Goal: Task Accomplishment & Management: Manage account settings

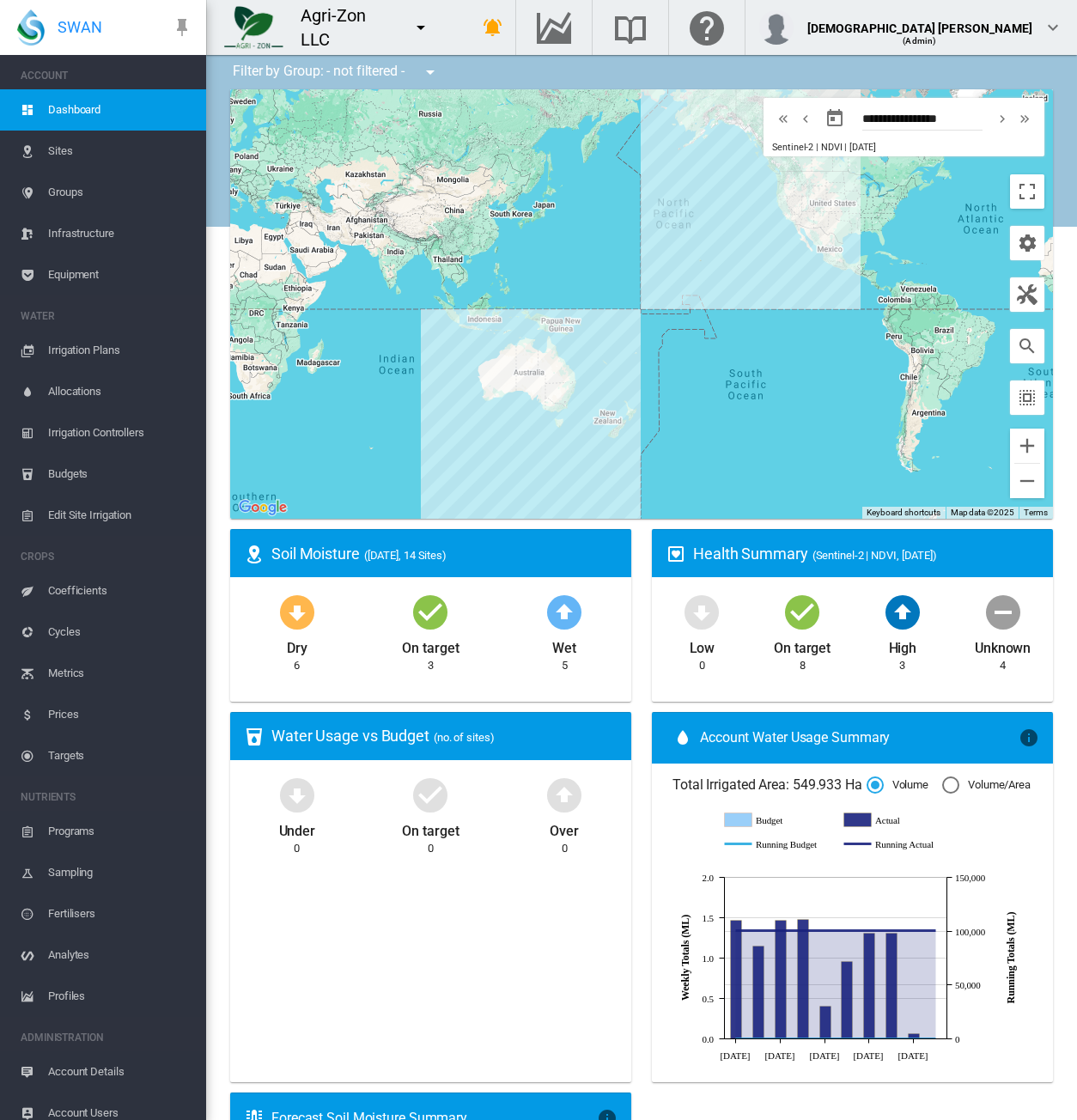
click at [431, 23] on md-icon "icon-menu-down" at bounding box center [421, 27] width 21 height 21
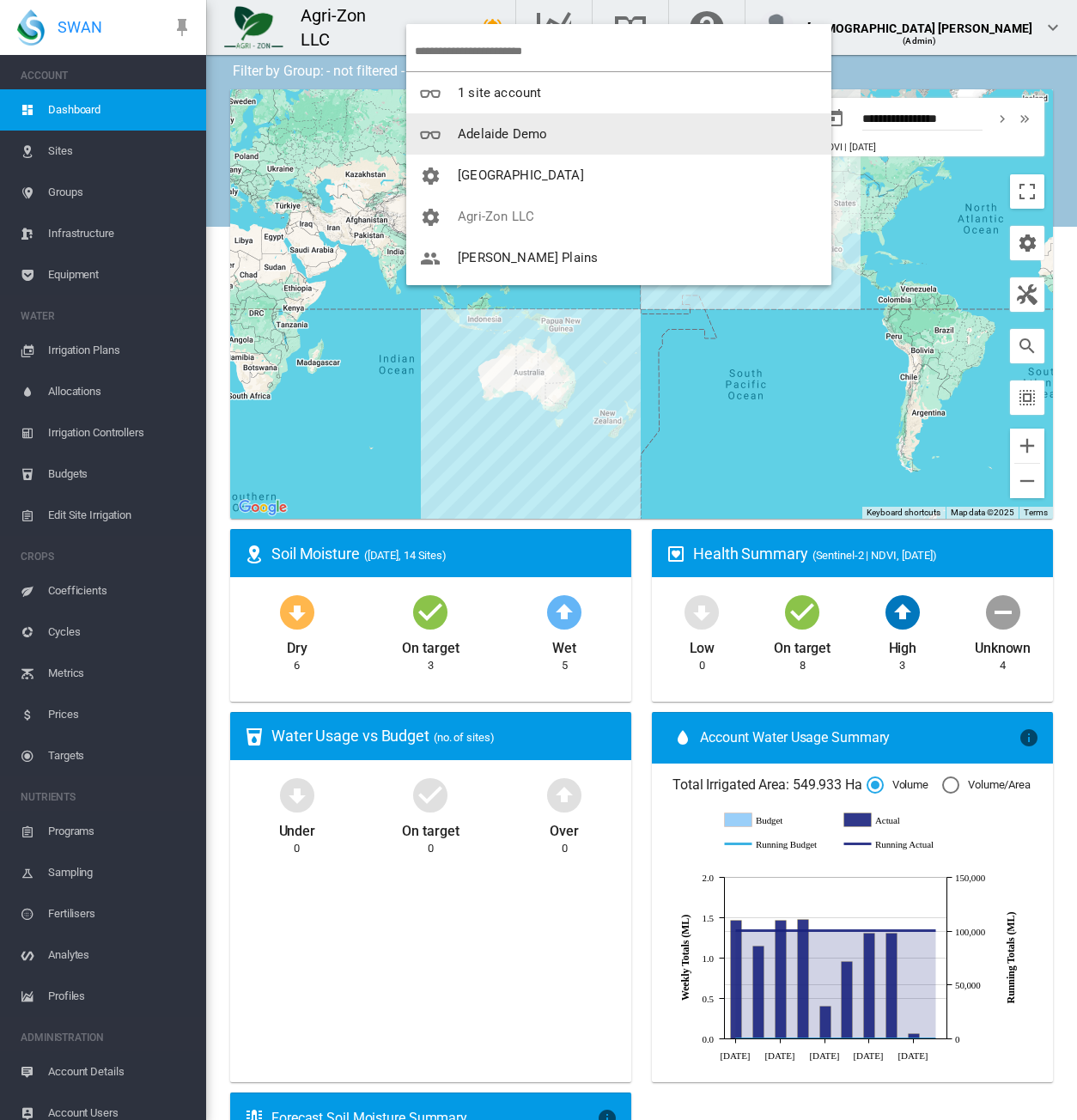
click at [490, 46] on input "search" at bounding box center [624, 50] width 417 height 40
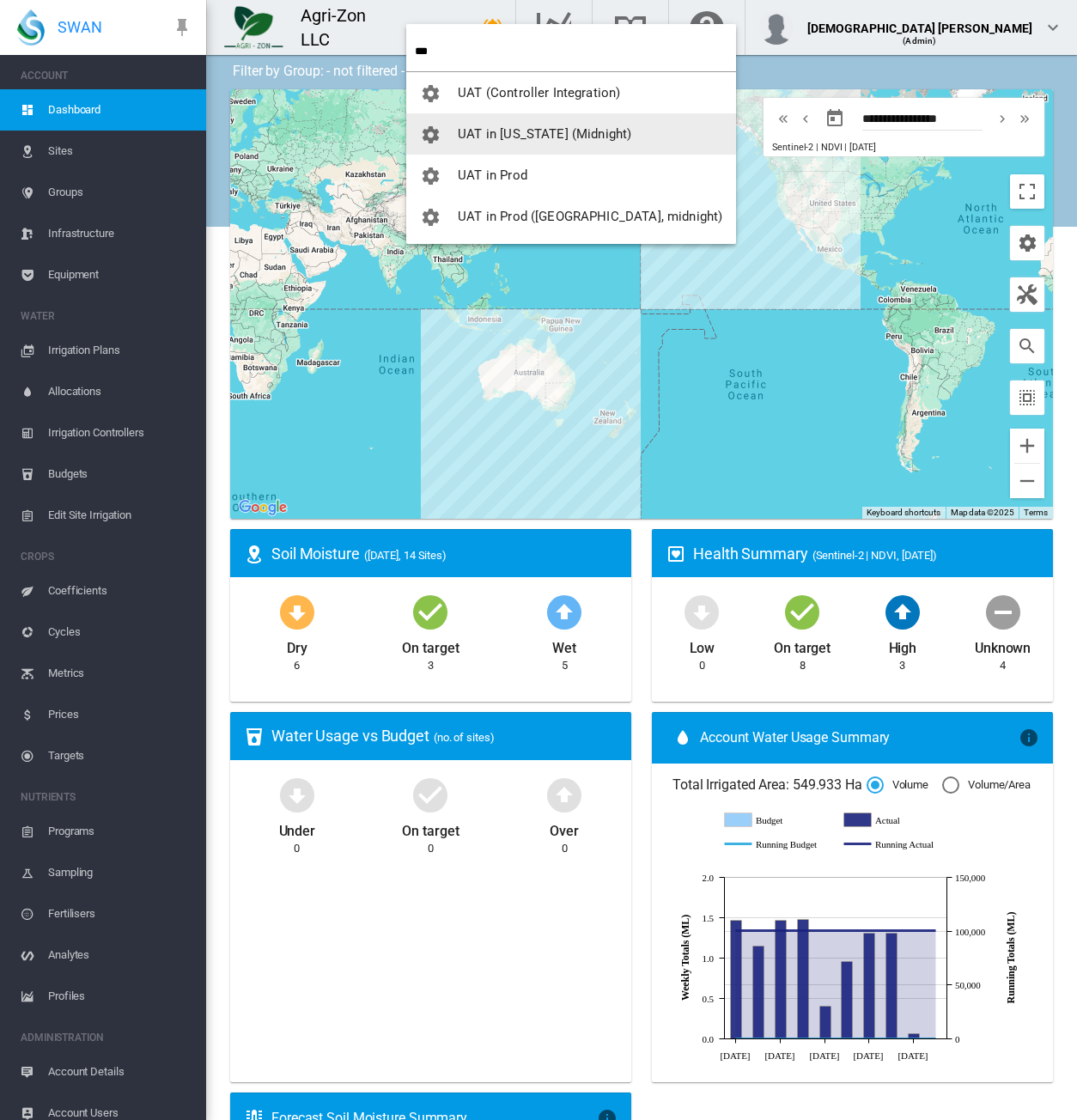
type input "***"
click at [497, 133] on span "UAT in [US_STATE] (Midnight)" at bounding box center [545, 134] width 173 height 16
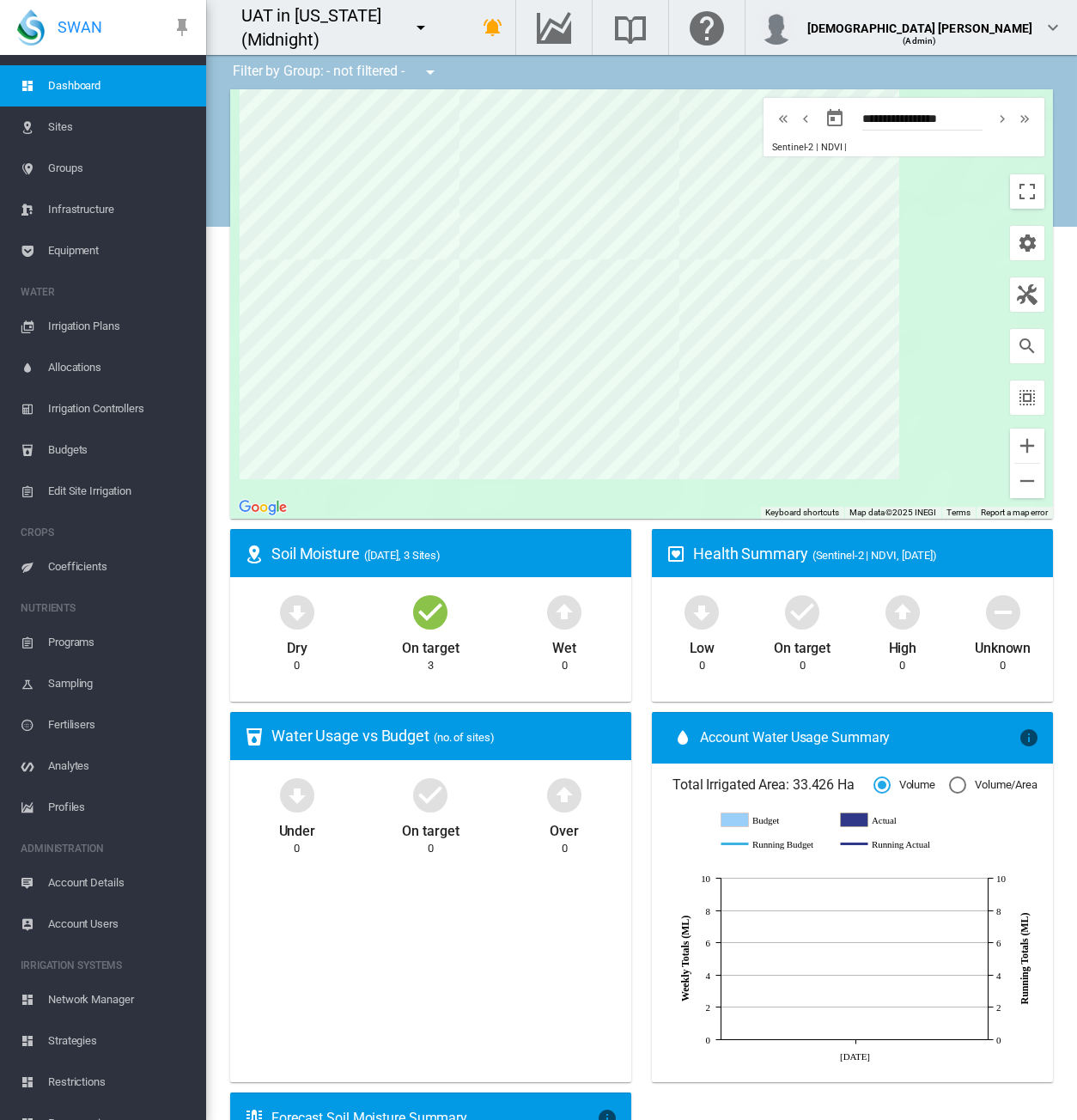
scroll to position [48, 0]
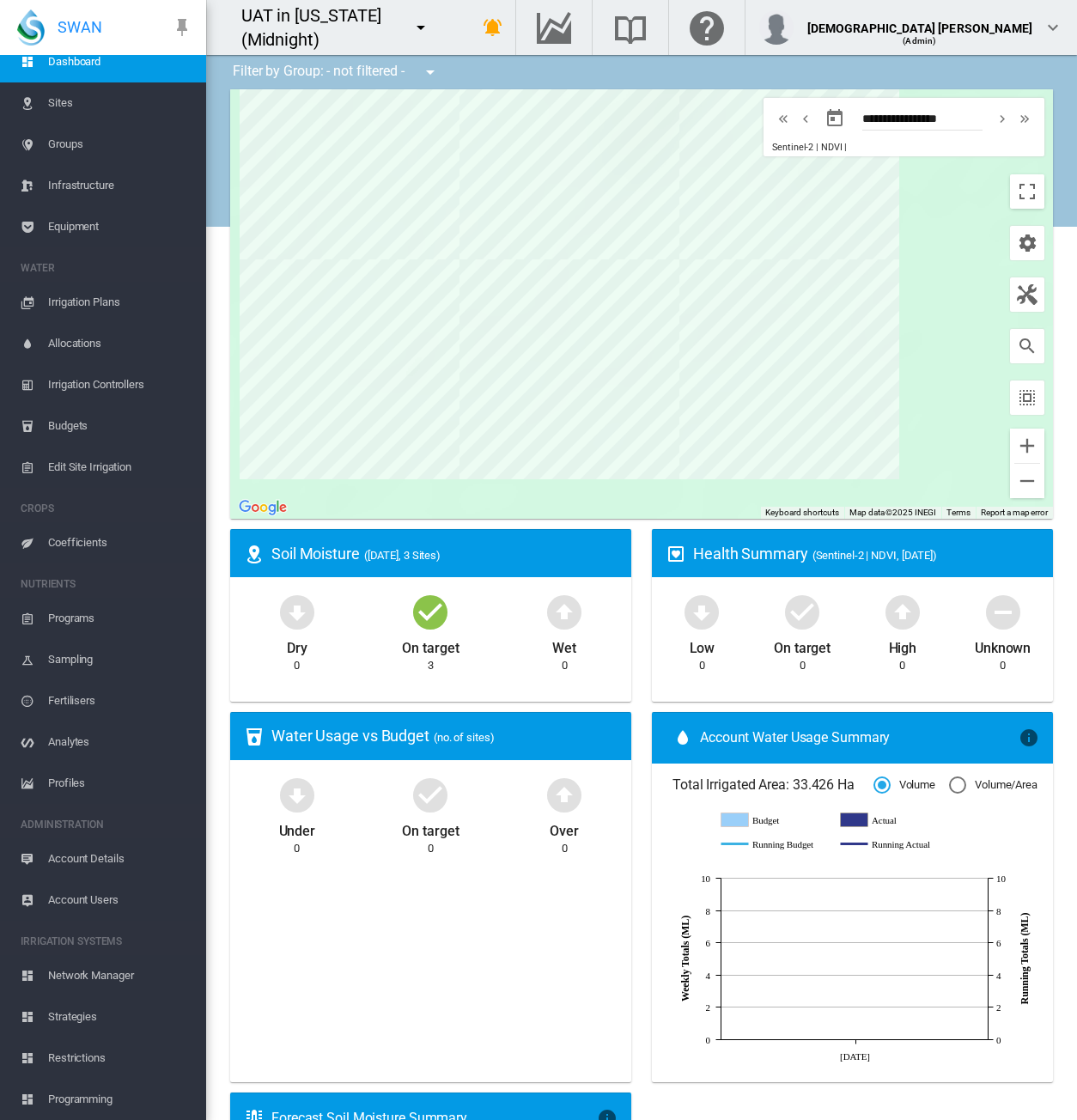
click at [68, 903] on span "Account Users" at bounding box center [120, 900] width 145 height 41
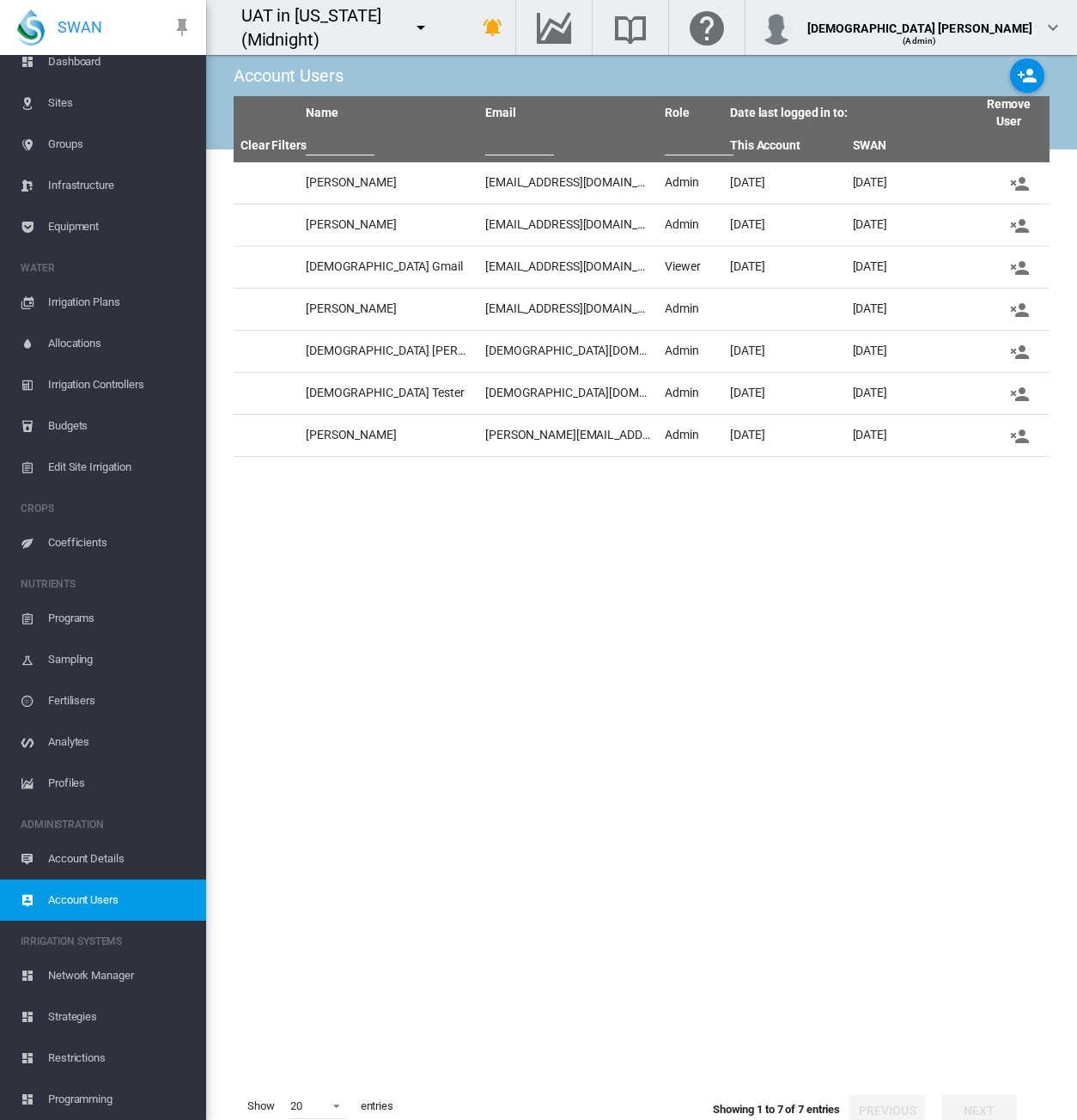
click at [431, 24] on md-icon "icon-menu-down" at bounding box center [421, 27] width 21 height 21
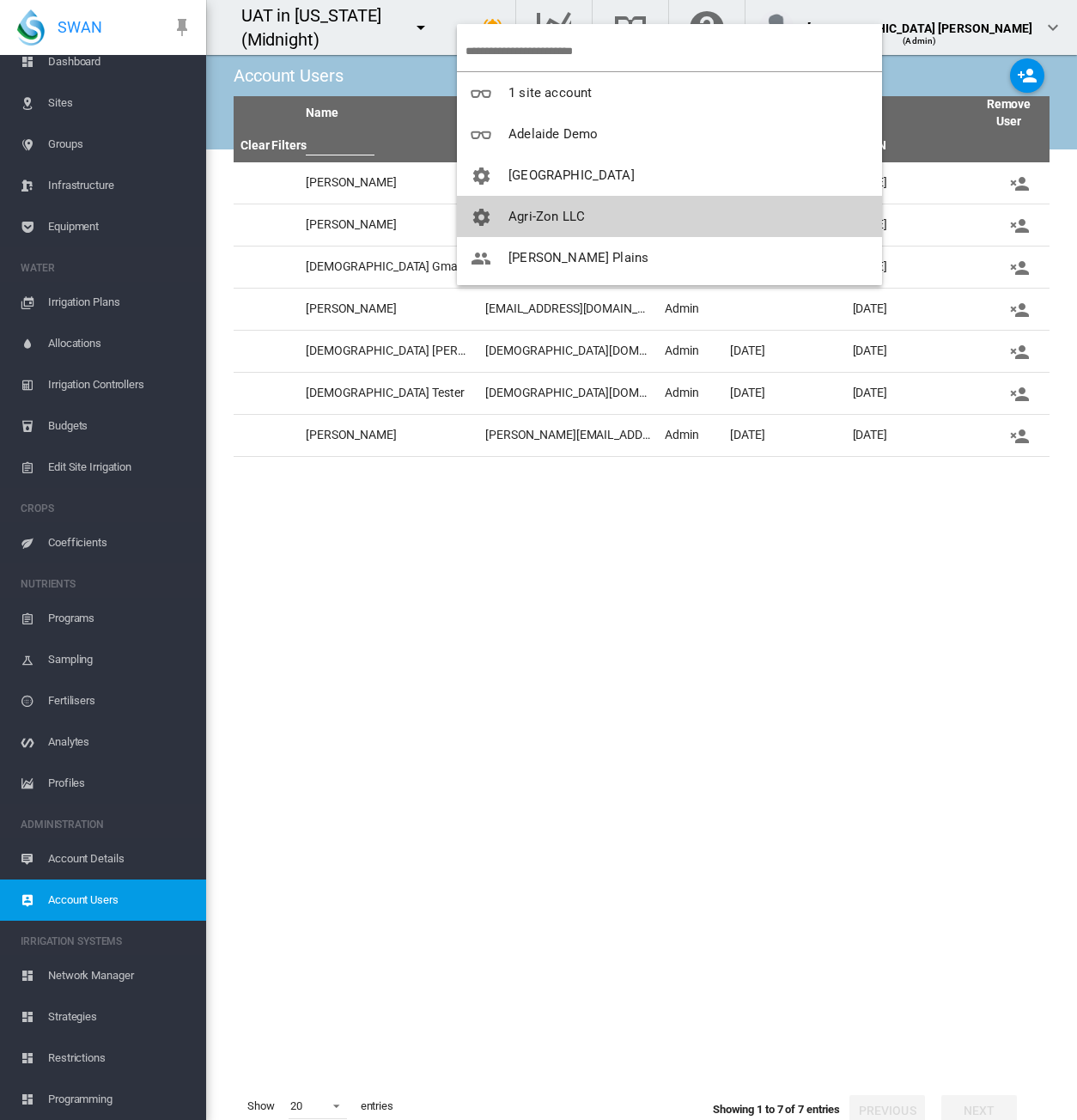
click at [518, 213] on span "Agri-Zon LLC" at bounding box center [547, 216] width 77 height 16
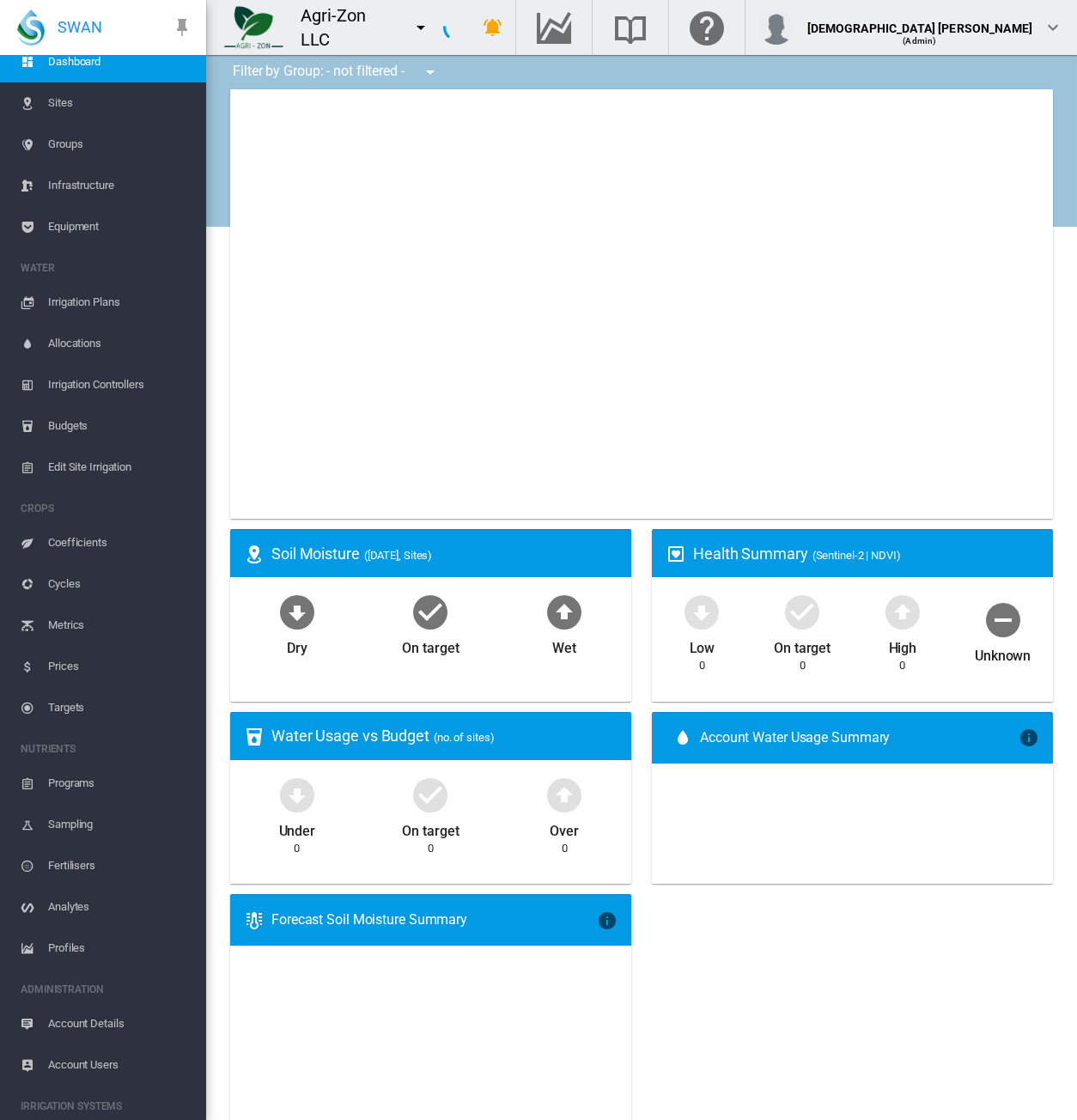
type input "**********"
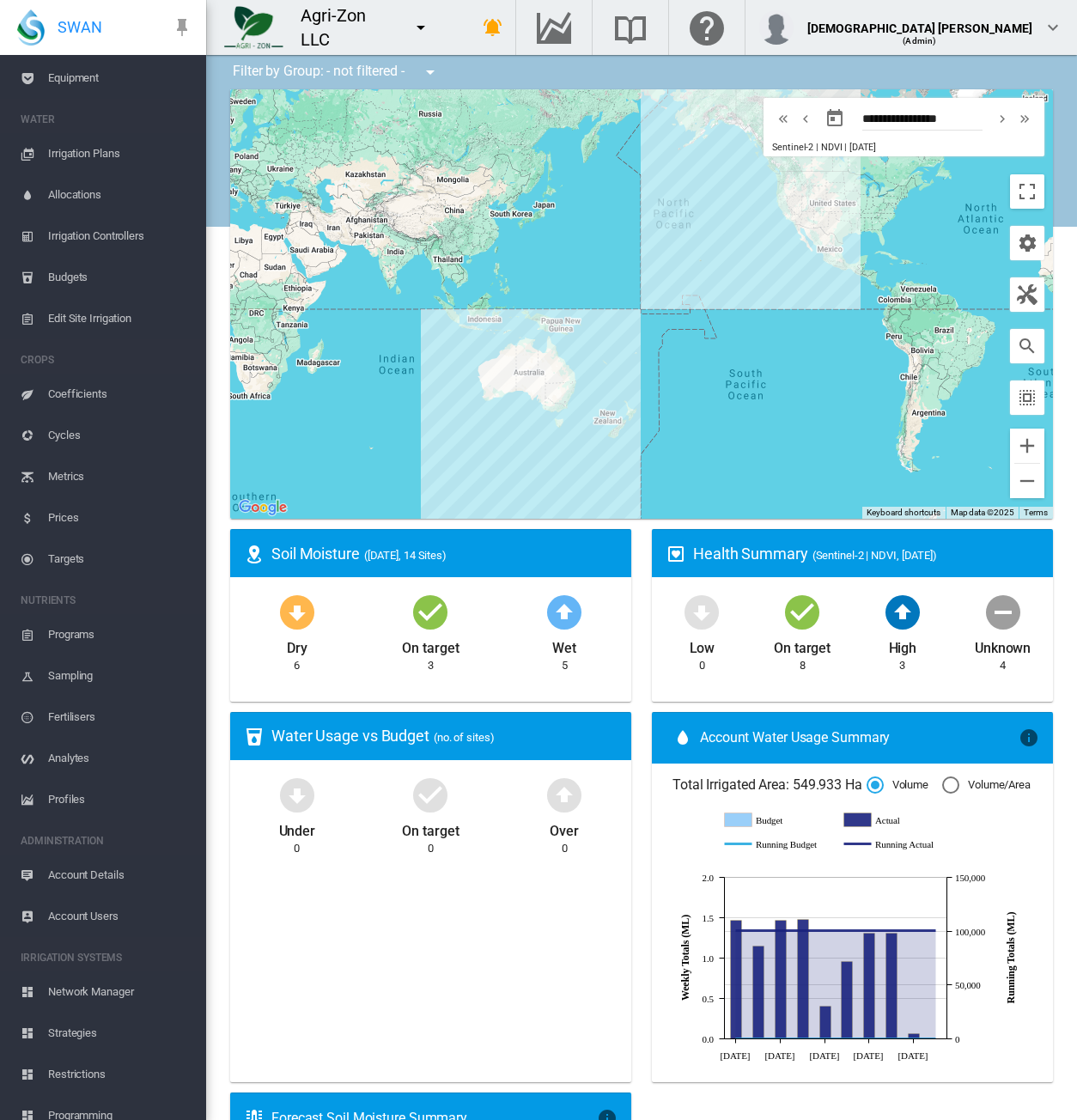
scroll to position [213, 0]
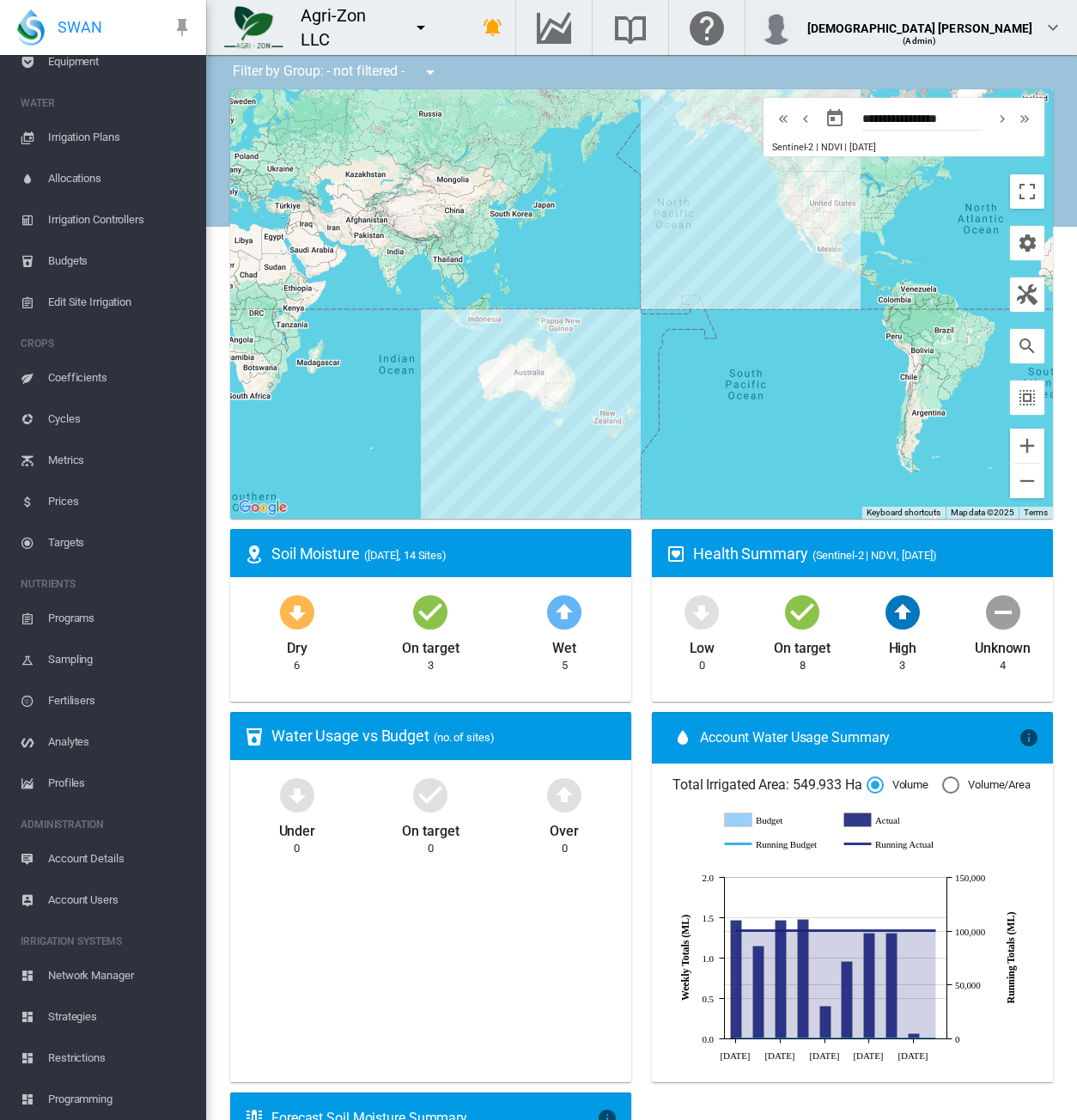
click at [94, 893] on span "Account Users" at bounding box center [120, 900] width 145 height 41
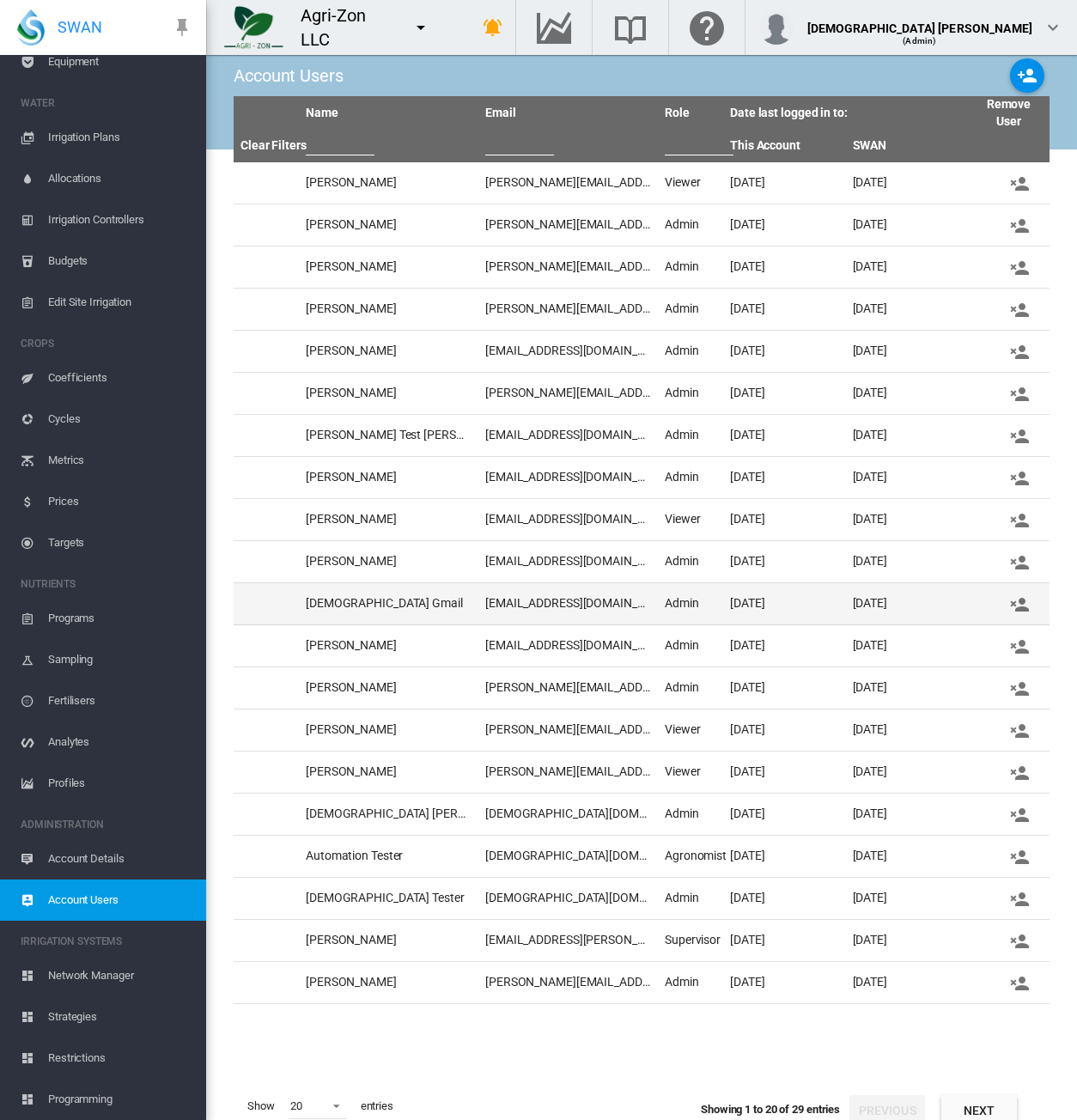
click at [505, 601] on td "[EMAIL_ADDRESS][DOMAIN_NAME]" at bounding box center [568, 604] width 180 height 41
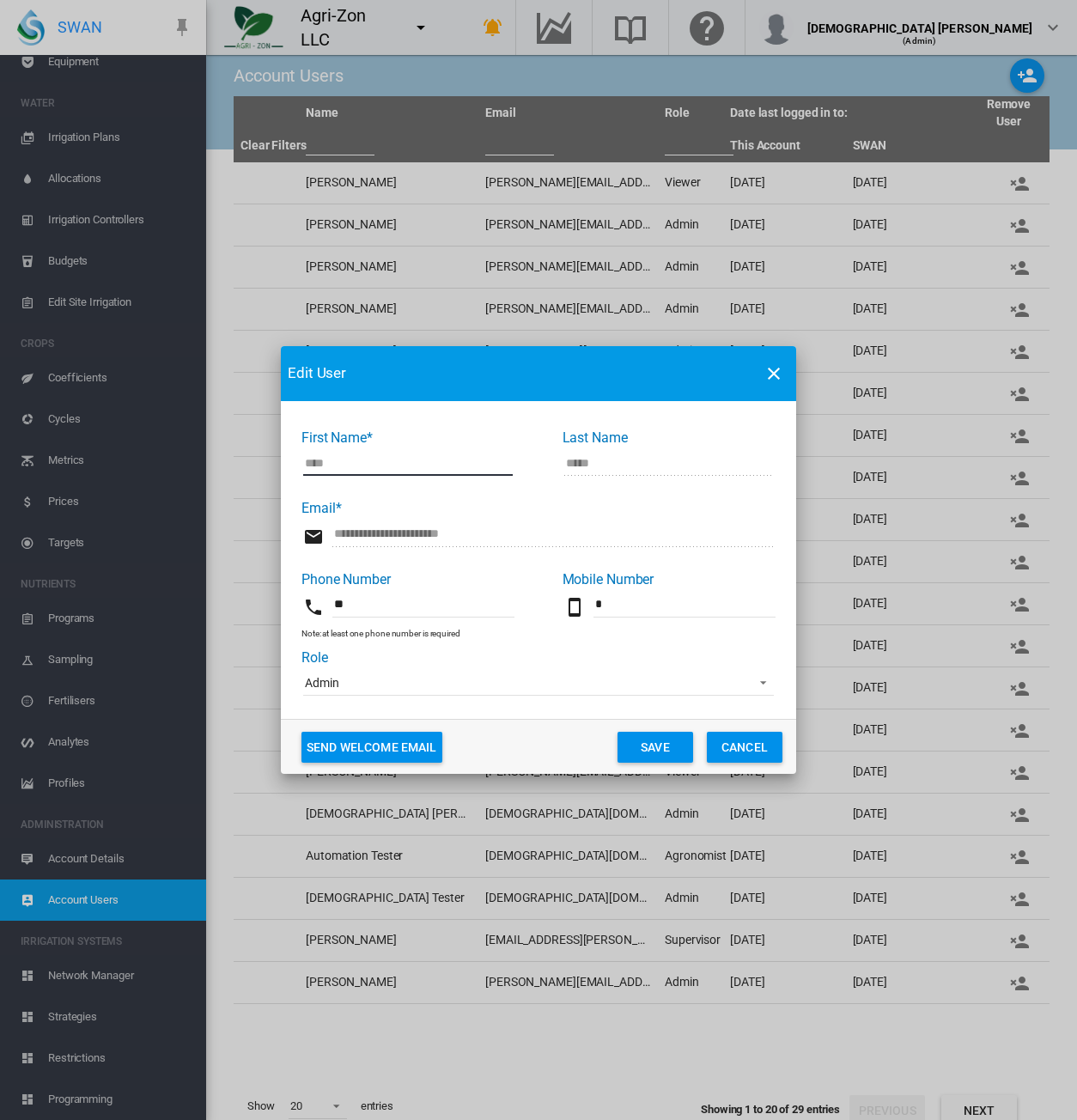
click at [376, 681] on span "Admin" at bounding box center [524, 683] width 440 height 17
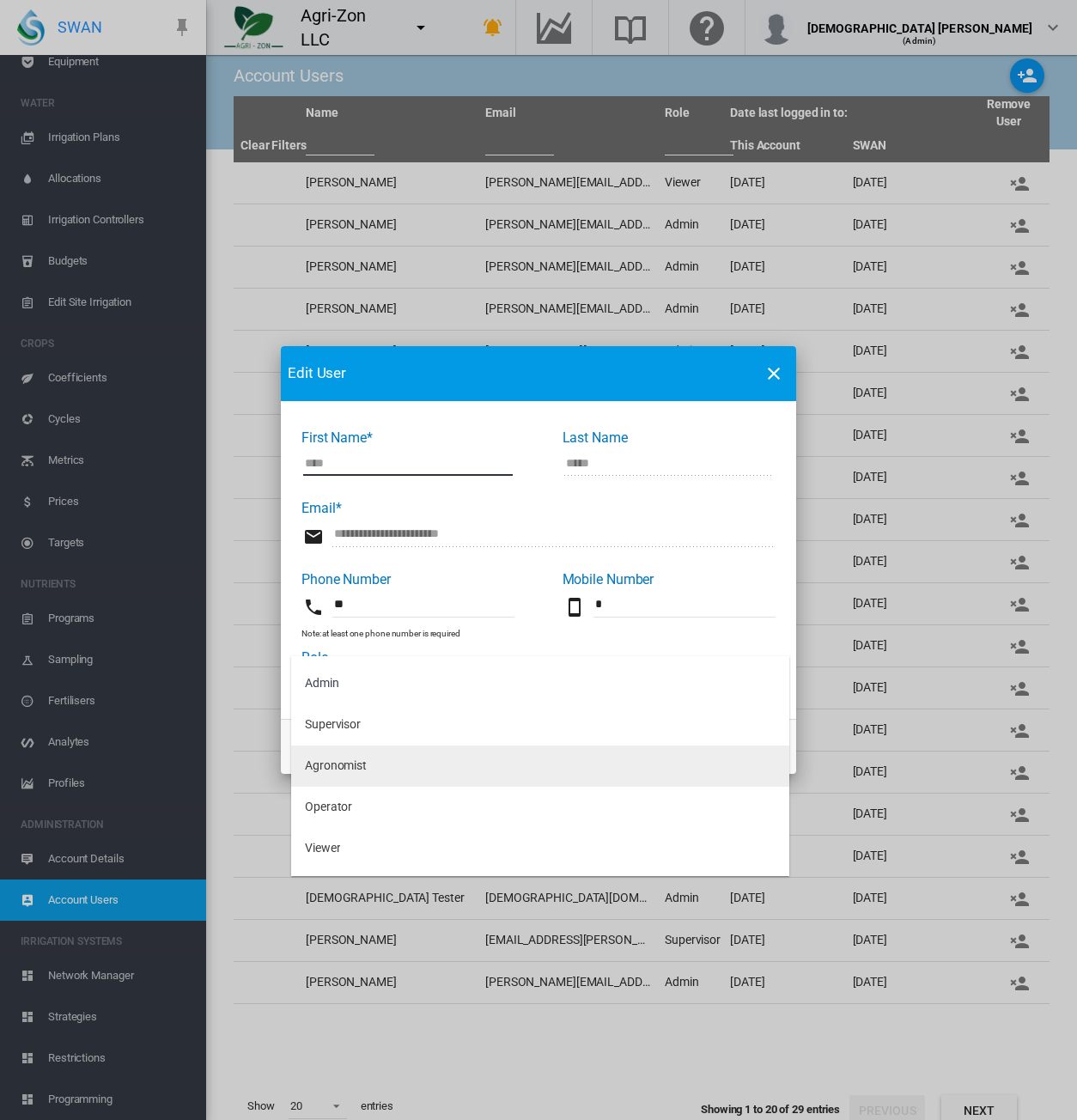
click at [370, 767] on md-option "Agronomist" at bounding box center [540, 766] width 499 height 41
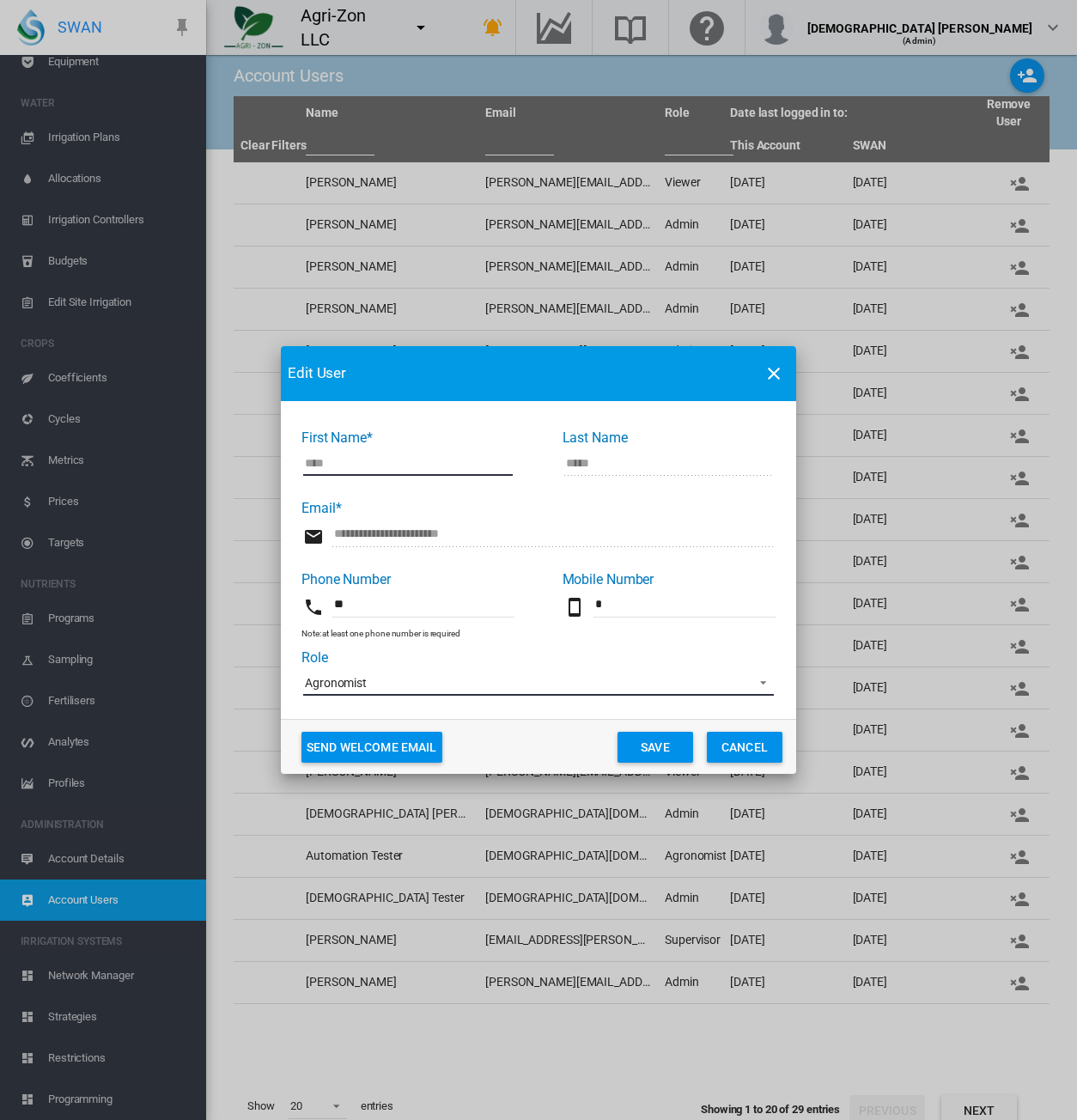
click at [370, 679] on span "Agronomist" at bounding box center [524, 683] width 440 height 17
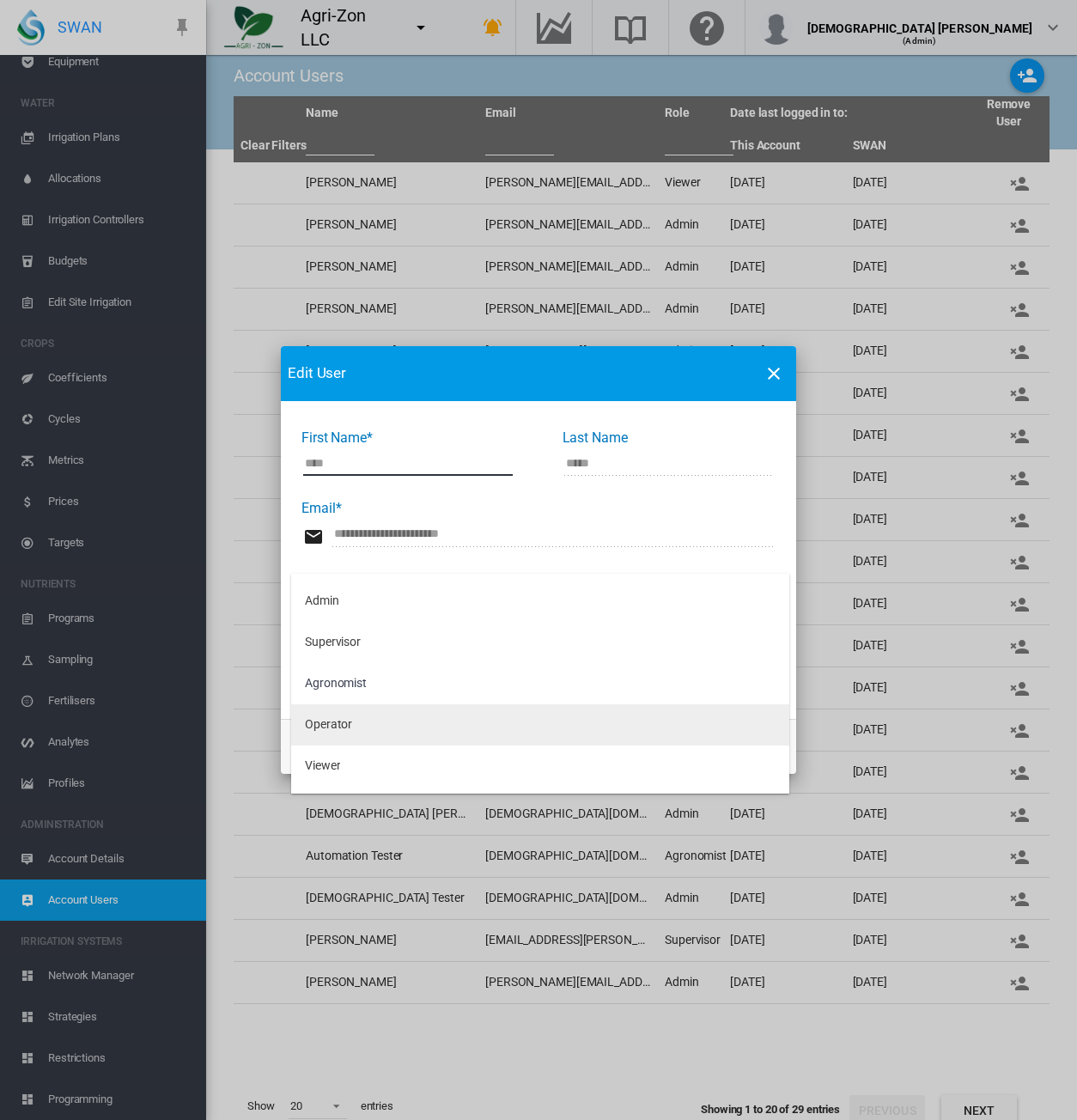
click at [361, 726] on md-option "Operator" at bounding box center [540, 725] width 499 height 41
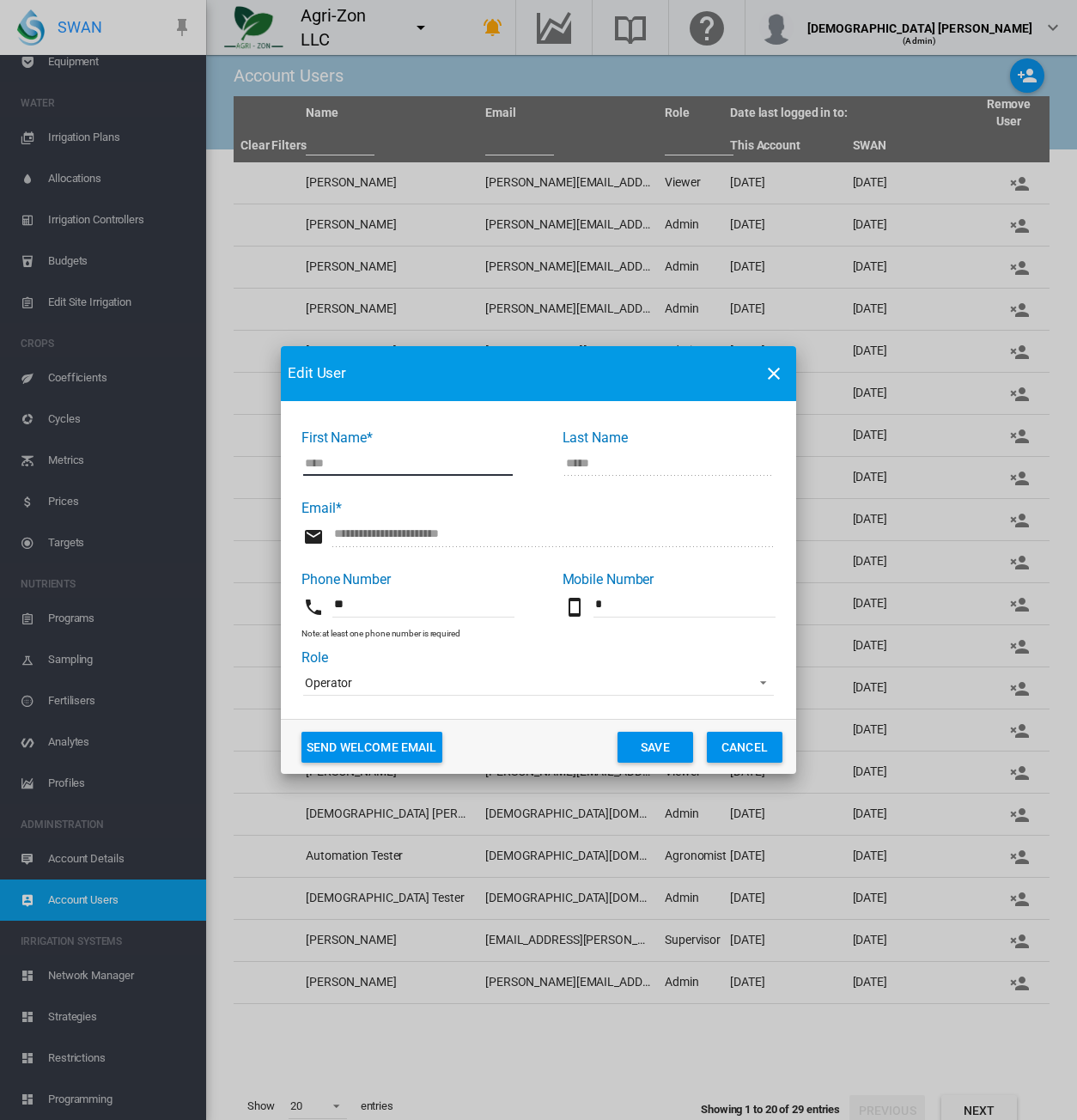
click at [648, 743] on button "Save" at bounding box center [655, 746] width 76 height 30
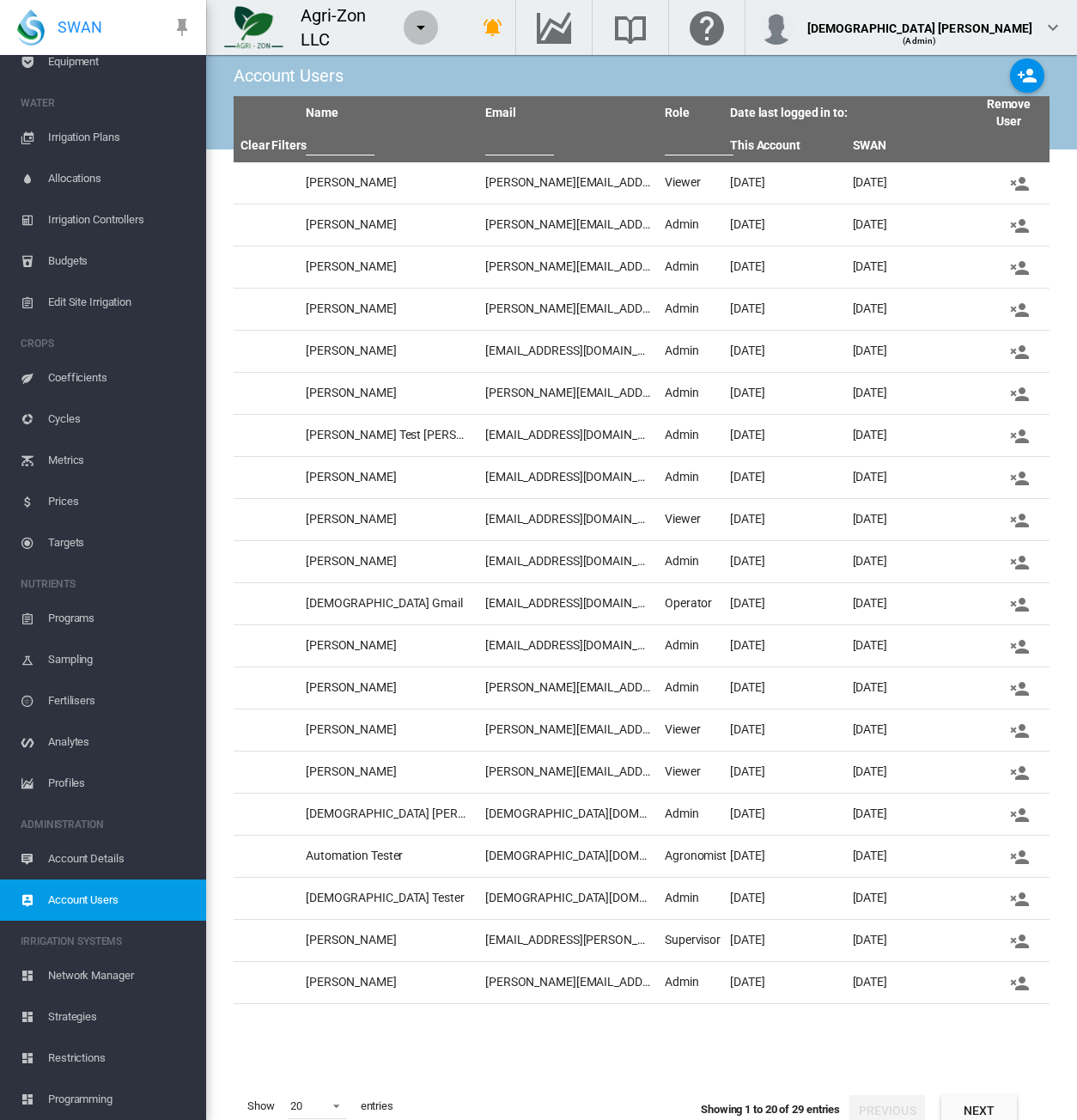
click at [431, 27] on md-icon "icon-menu-down" at bounding box center [421, 27] width 21 height 21
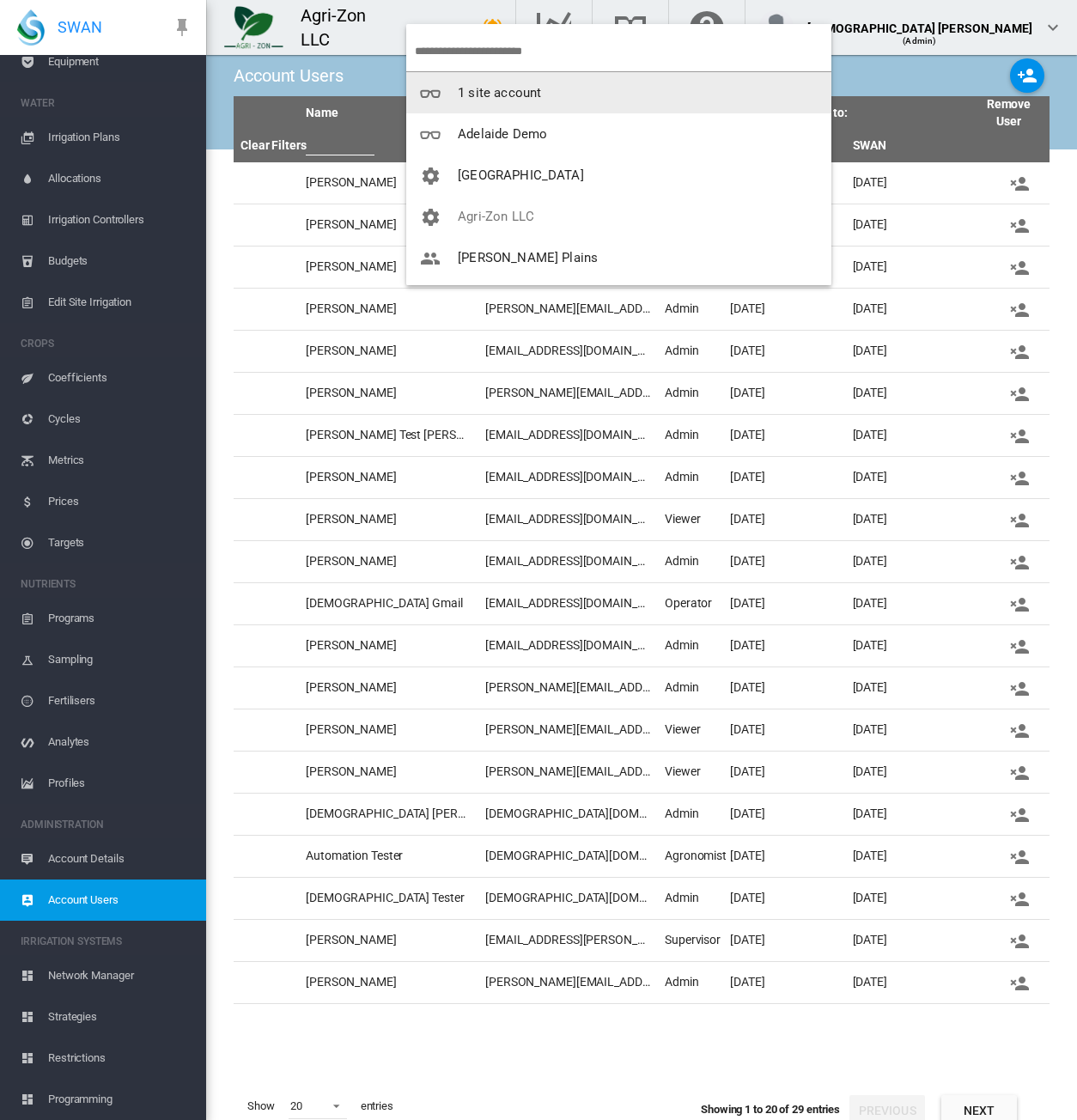
click at [494, 49] on input "search" at bounding box center [624, 50] width 417 height 40
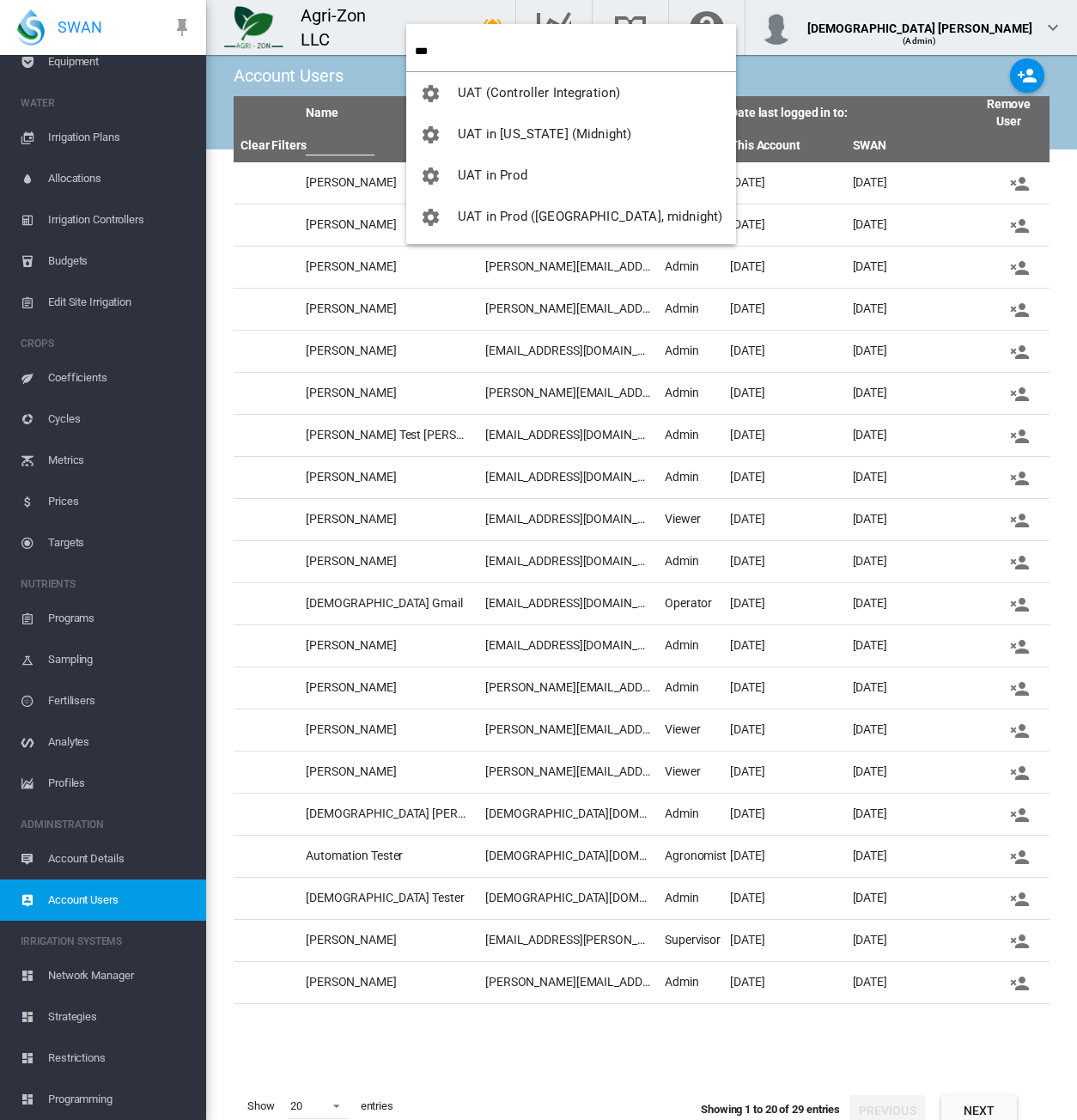
type input "***"
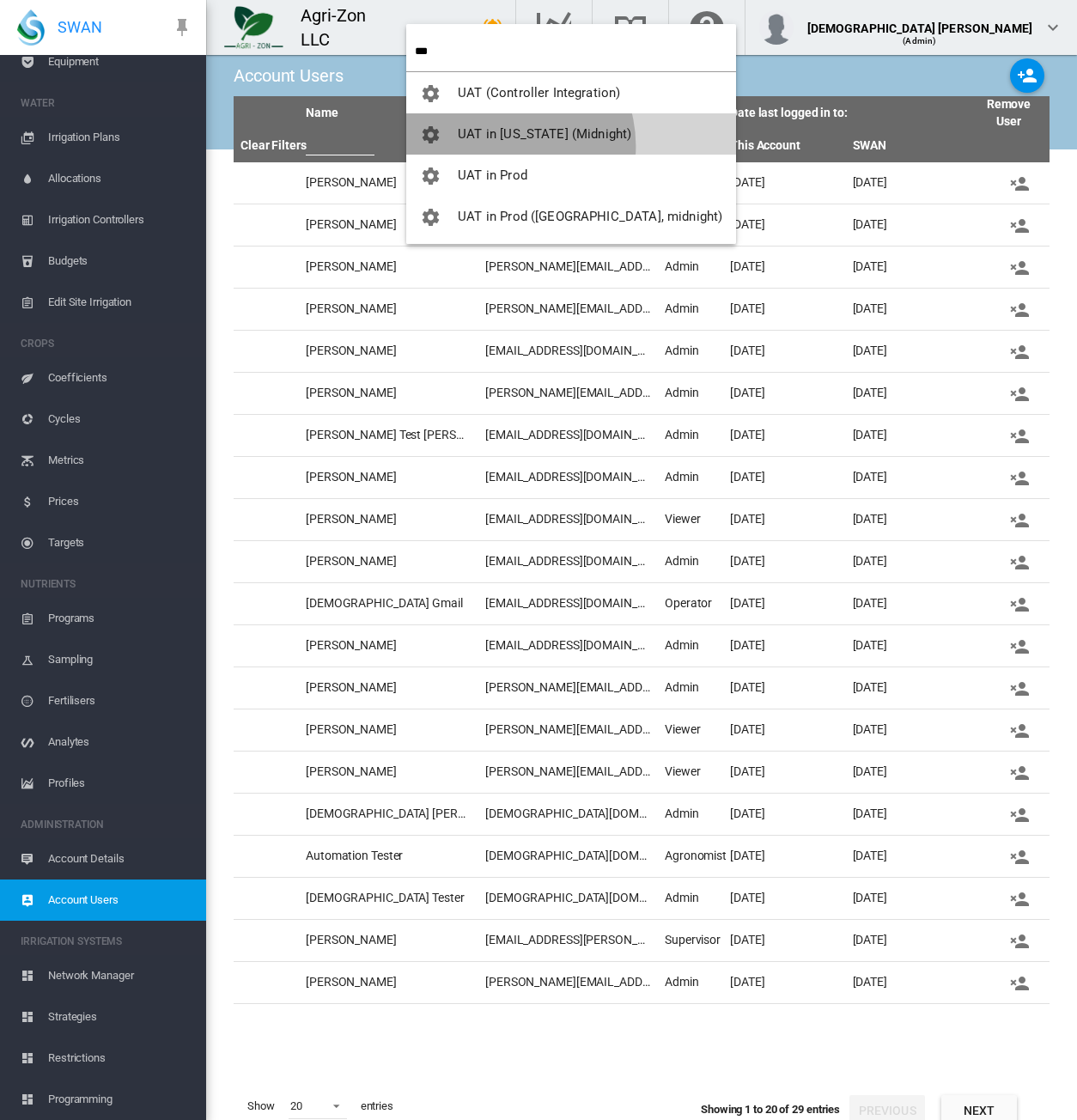
click at [499, 146] on button "UAT in [US_STATE] (Midnight)" at bounding box center [570, 134] width 329 height 41
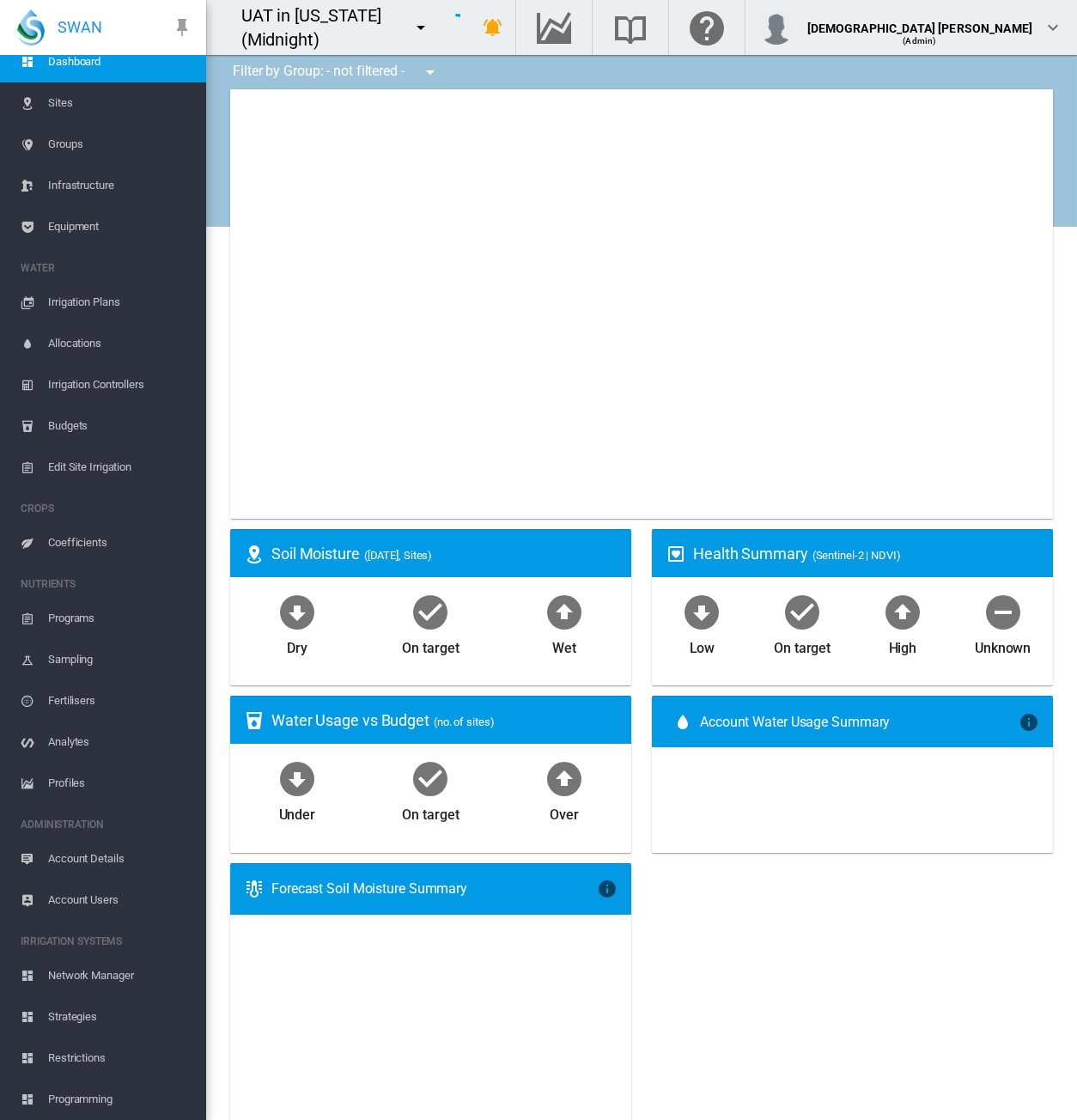
scroll to position [48, 0]
type input "**********"
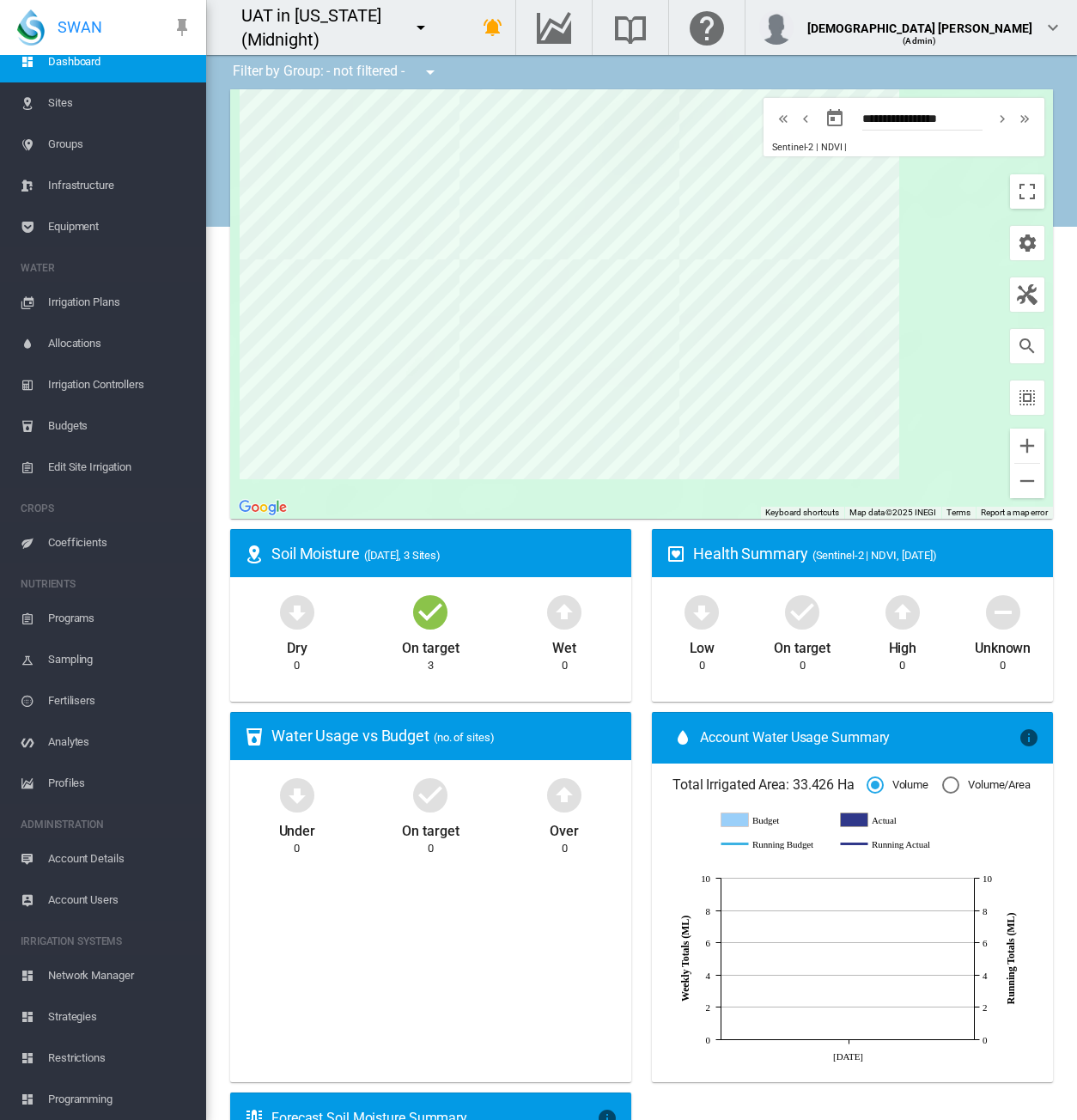
click at [126, 980] on span "Network Manager" at bounding box center [120, 975] width 145 height 41
